Goal: Information Seeking & Learning: Check status

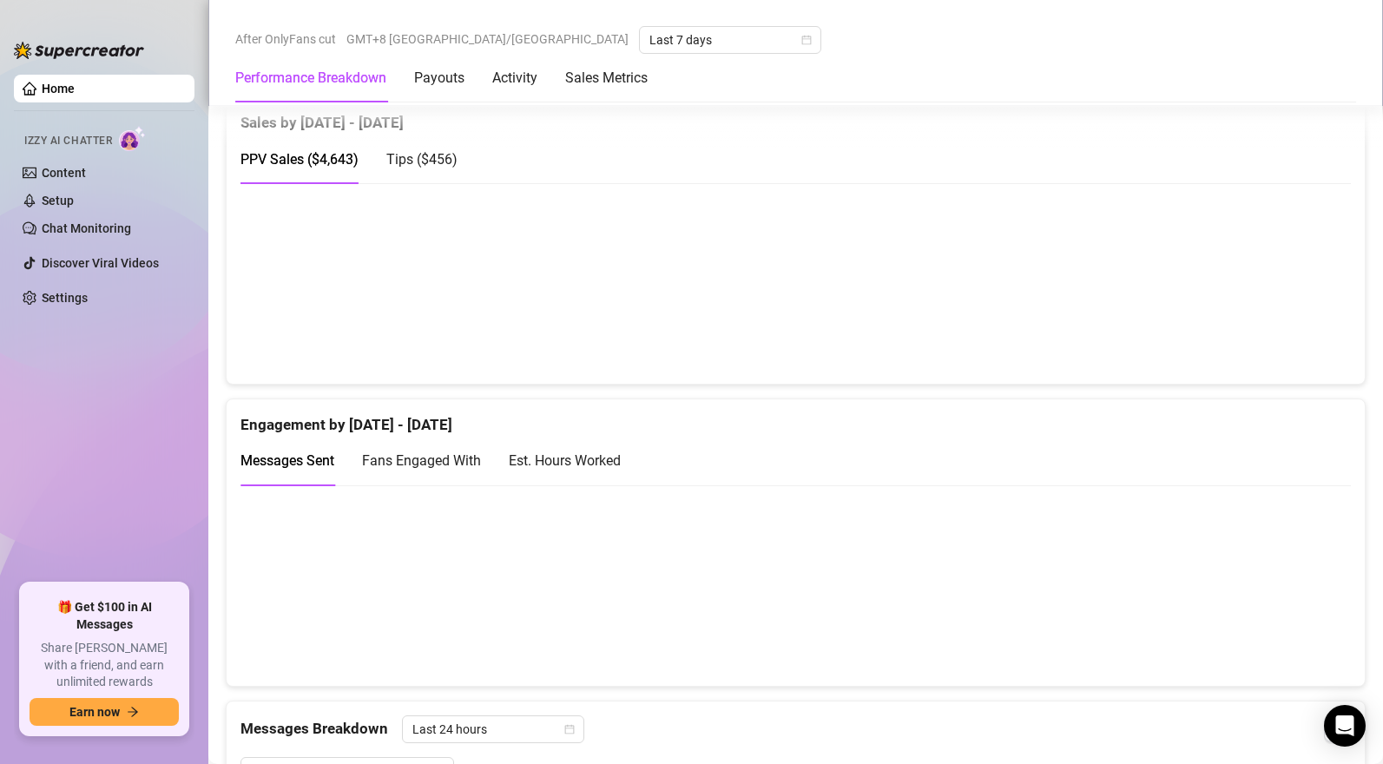
scroll to position [1104, 0]
click at [421, 160] on span "Tips ( $456 )" at bounding box center [421, 160] width 71 height 16
click at [297, 163] on span "PPV Sales ( $4,643 )" at bounding box center [299, 160] width 118 height 16
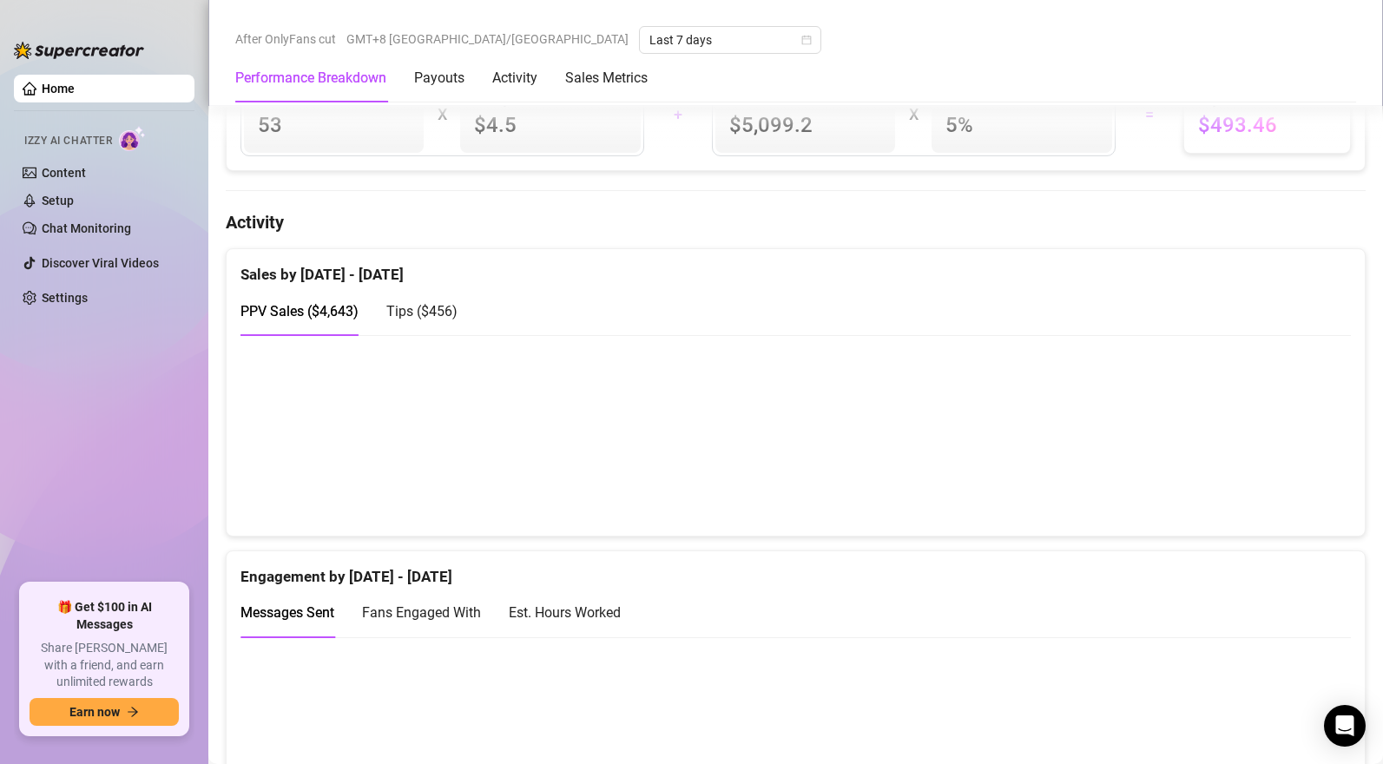
scroll to position [1058, 0]
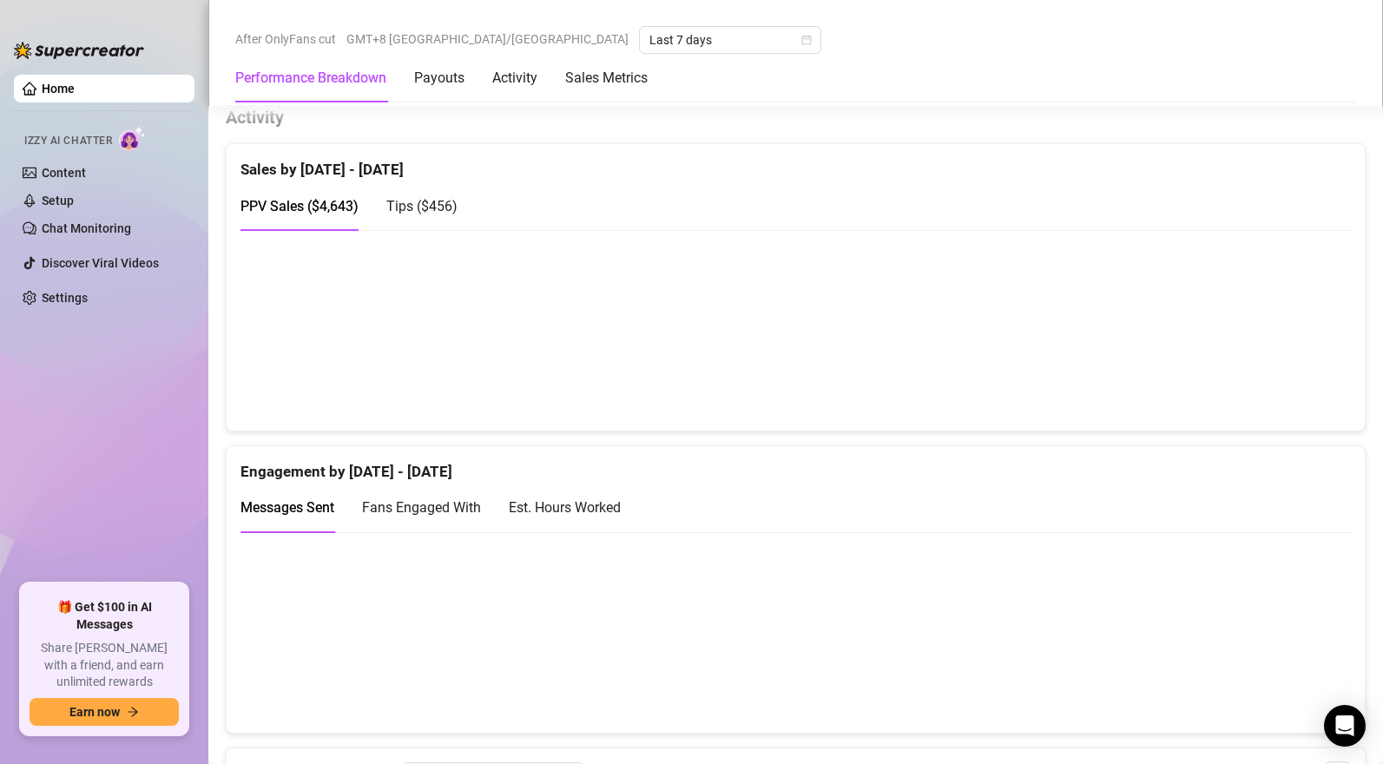
click at [83, 395] on ul "Home Izzy AI Chatter Content Setup Chat Monitoring Discover Viral Videos Settin…" at bounding box center [104, 322] width 181 height 509
